Goal: Task Accomplishment & Management: Use online tool/utility

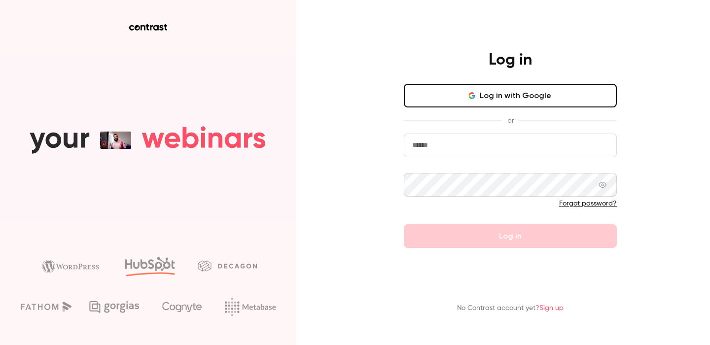
type input "**********"
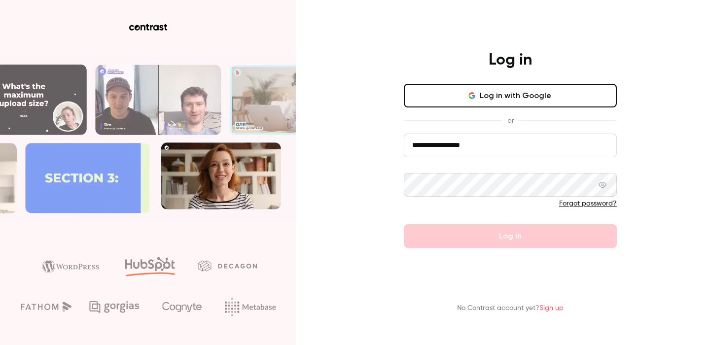
click at [489, 100] on button "Log in with Google" at bounding box center [510, 96] width 213 height 24
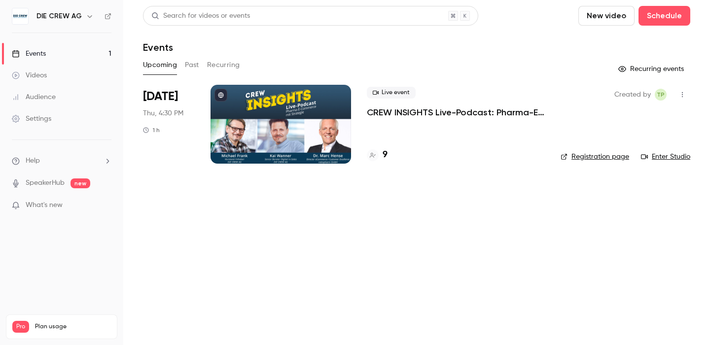
click at [601, 152] on link "Registration page" at bounding box center [595, 157] width 69 height 10
click at [423, 108] on p "CREW INSIGHTS Live-Podcast: Pharma-E-Commerce mit Strategie" at bounding box center [456, 113] width 178 height 12
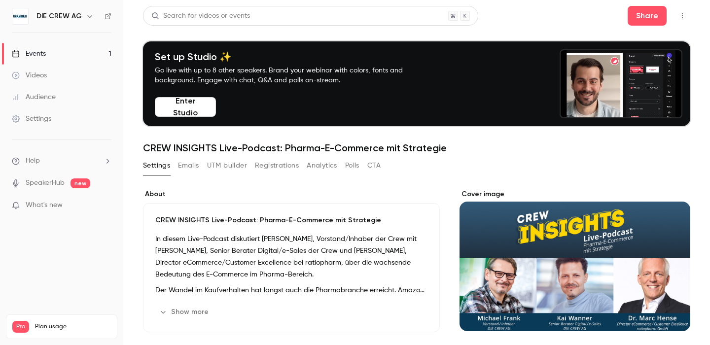
click at [223, 163] on button "UTM builder" at bounding box center [227, 166] width 40 height 16
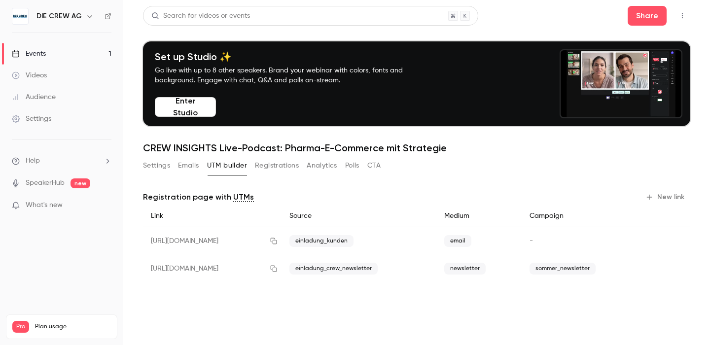
click at [668, 195] on button "New link" at bounding box center [666, 197] width 49 height 16
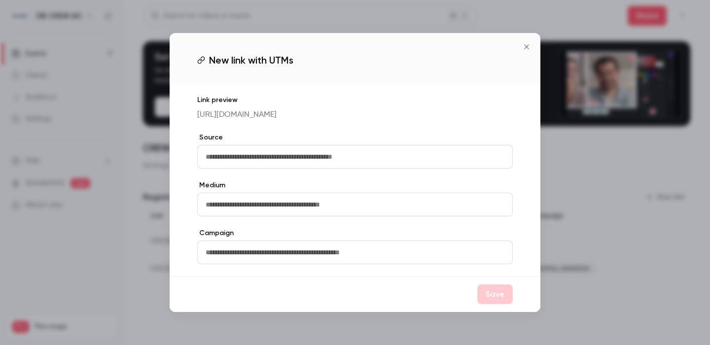
click at [324, 166] on input "text" at bounding box center [355, 157] width 316 height 24
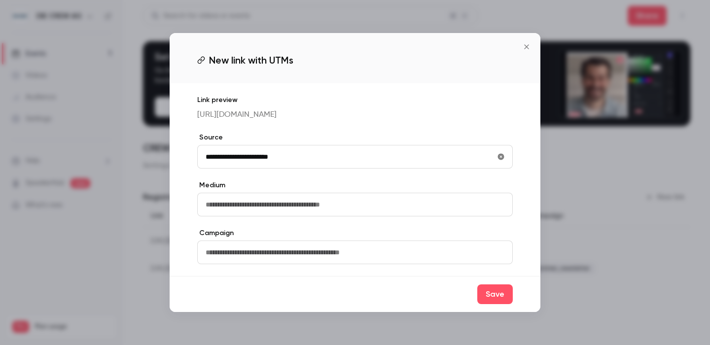
drag, startPoint x: 314, startPoint y: 163, endPoint x: 244, endPoint y: 162, distance: 70.1
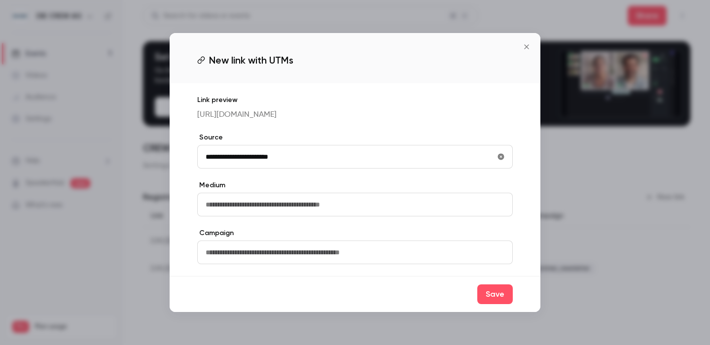
click at [244, 162] on input "**********" at bounding box center [355, 157] width 316 height 24
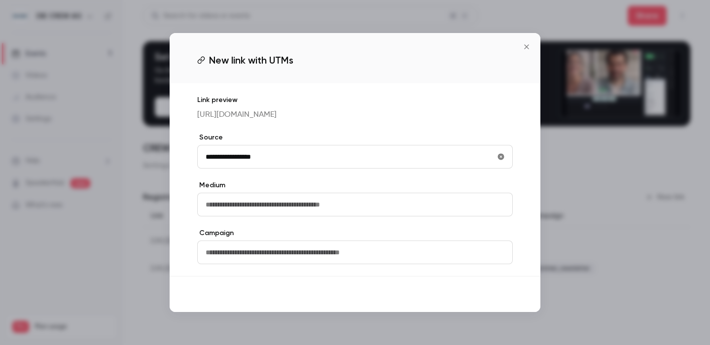
type input "**********"
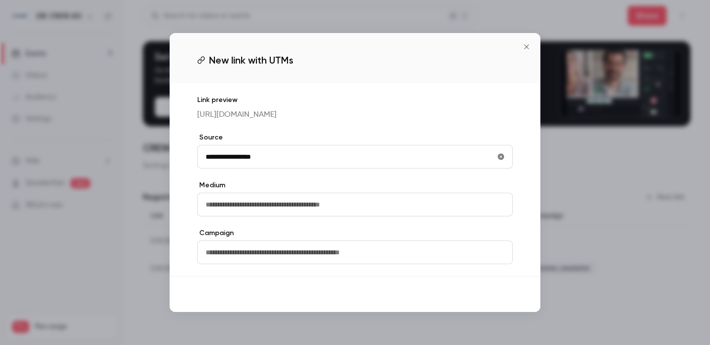
click at [508, 298] on button "Save" at bounding box center [496, 295] width 36 height 20
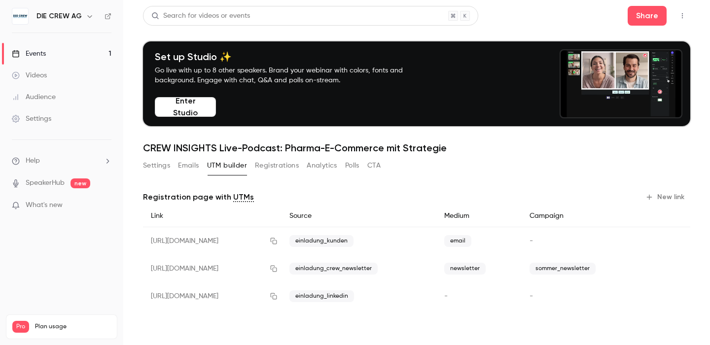
click at [485, 296] on div "-" at bounding box center [479, 297] width 85 height 28
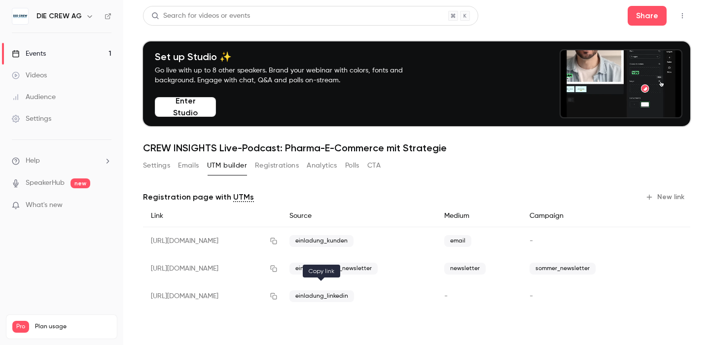
click at [278, 296] on icon "button" at bounding box center [274, 296] width 8 height 7
click at [481, 302] on div "-" at bounding box center [479, 297] width 85 height 28
drag, startPoint x: 500, startPoint y: 294, endPoint x: 552, endPoint y: 293, distance: 51.3
click at [500, 294] on div "-" at bounding box center [479, 297] width 85 height 28
click at [584, 298] on div "-" at bounding box center [583, 297] width 122 height 28
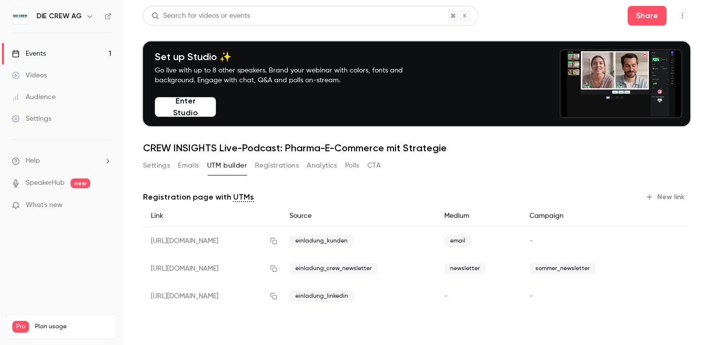
click at [274, 296] on div "[URL][DOMAIN_NAME]" at bounding box center [212, 297] width 139 height 28
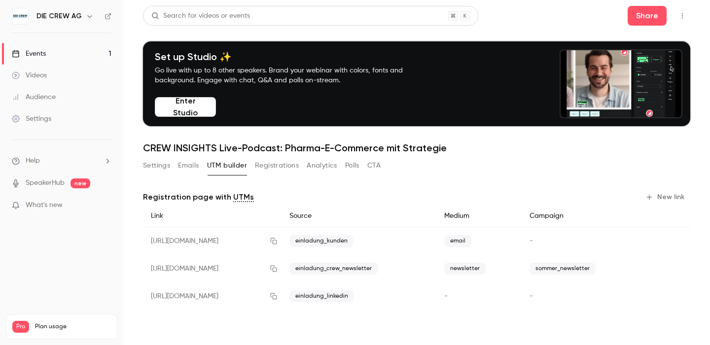
click at [354, 297] on span "einladung_linkedin" at bounding box center [322, 297] width 65 height 12
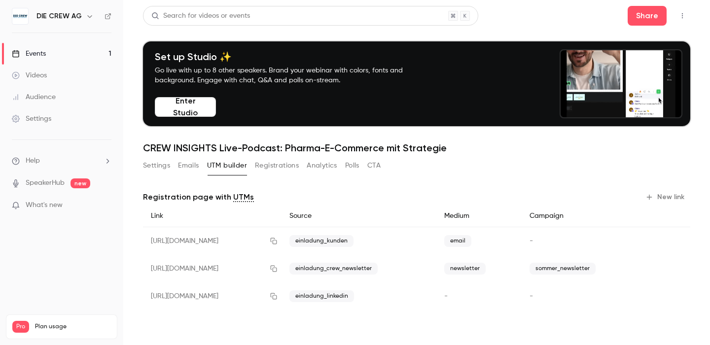
click at [522, 301] on div "-" at bounding box center [479, 297] width 85 height 28
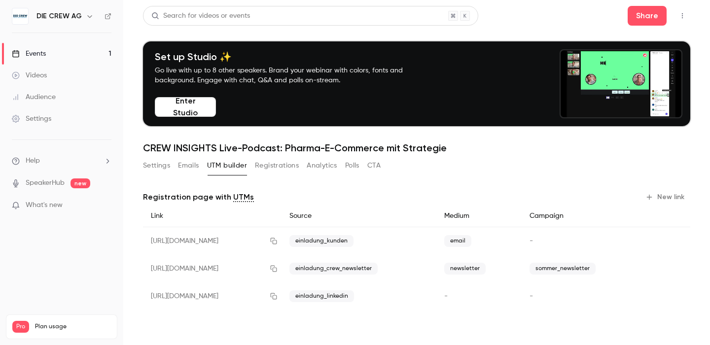
click at [522, 301] on div "-" at bounding box center [479, 297] width 85 height 28
click at [582, 295] on div "-" at bounding box center [583, 297] width 122 height 28
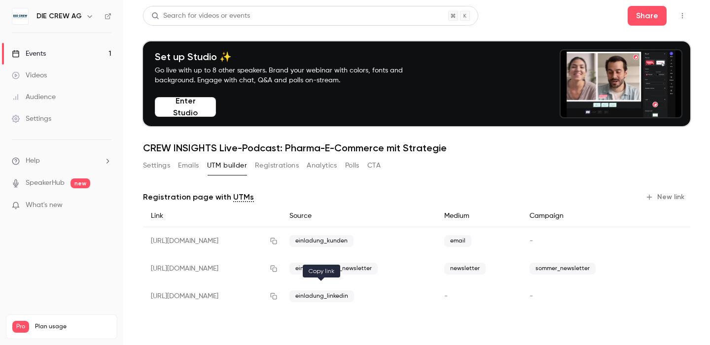
click at [278, 299] on icon "button" at bounding box center [274, 296] width 8 height 7
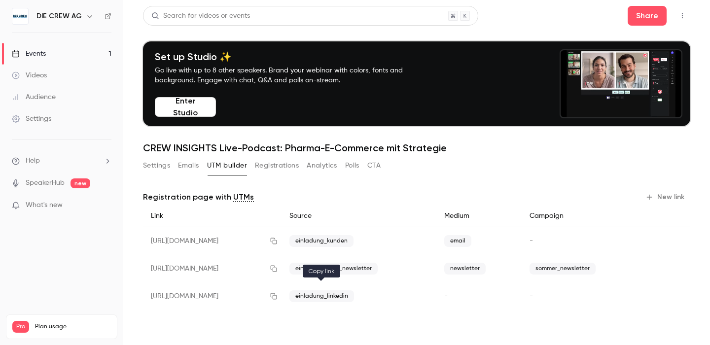
click at [277, 297] on icon "button" at bounding box center [274, 297] width 6 height 6
